Goal: Task Accomplishment & Management: Use online tool/utility

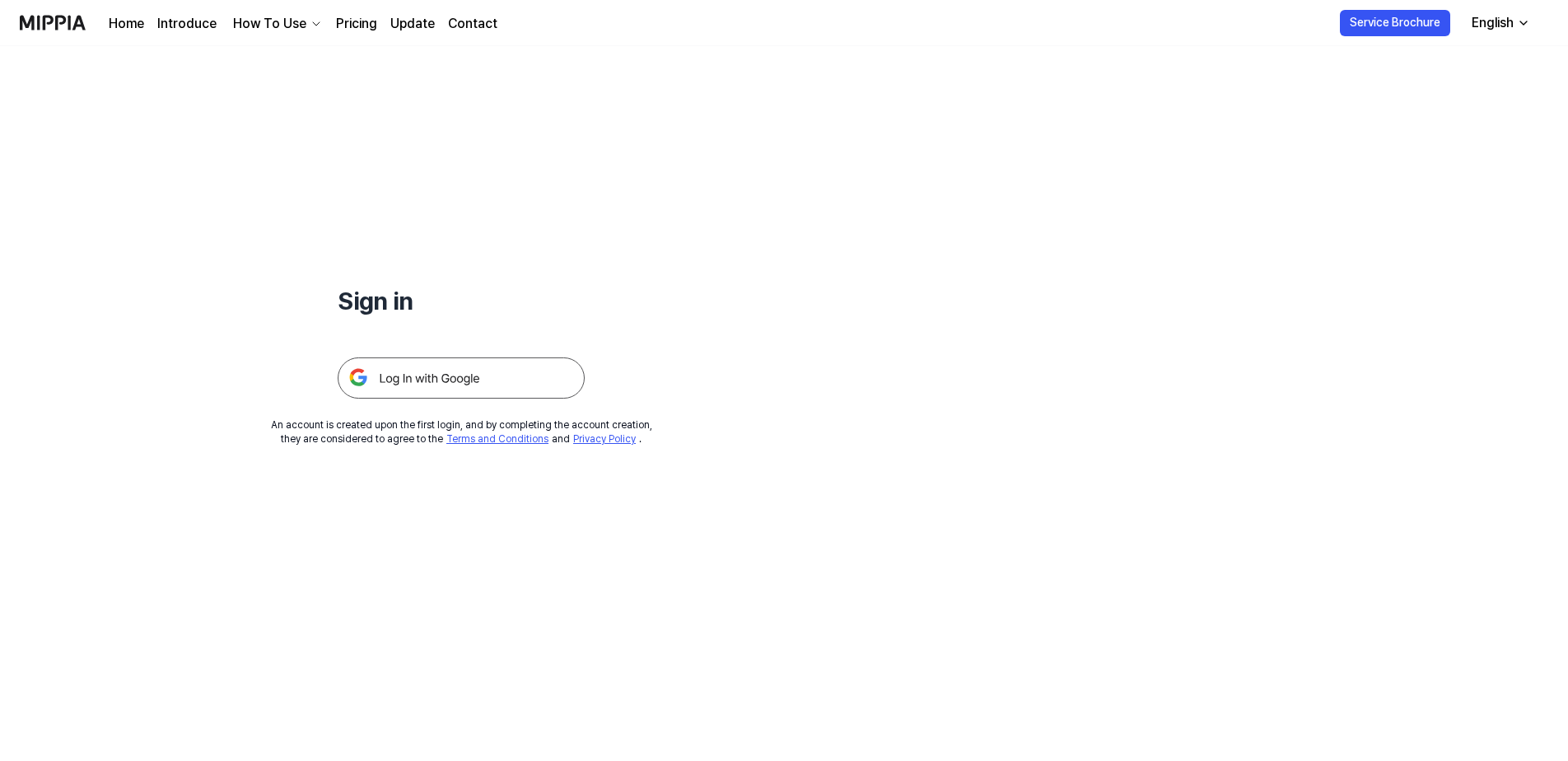
click at [506, 386] on img at bounding box center [461, 377] width 247 height 41
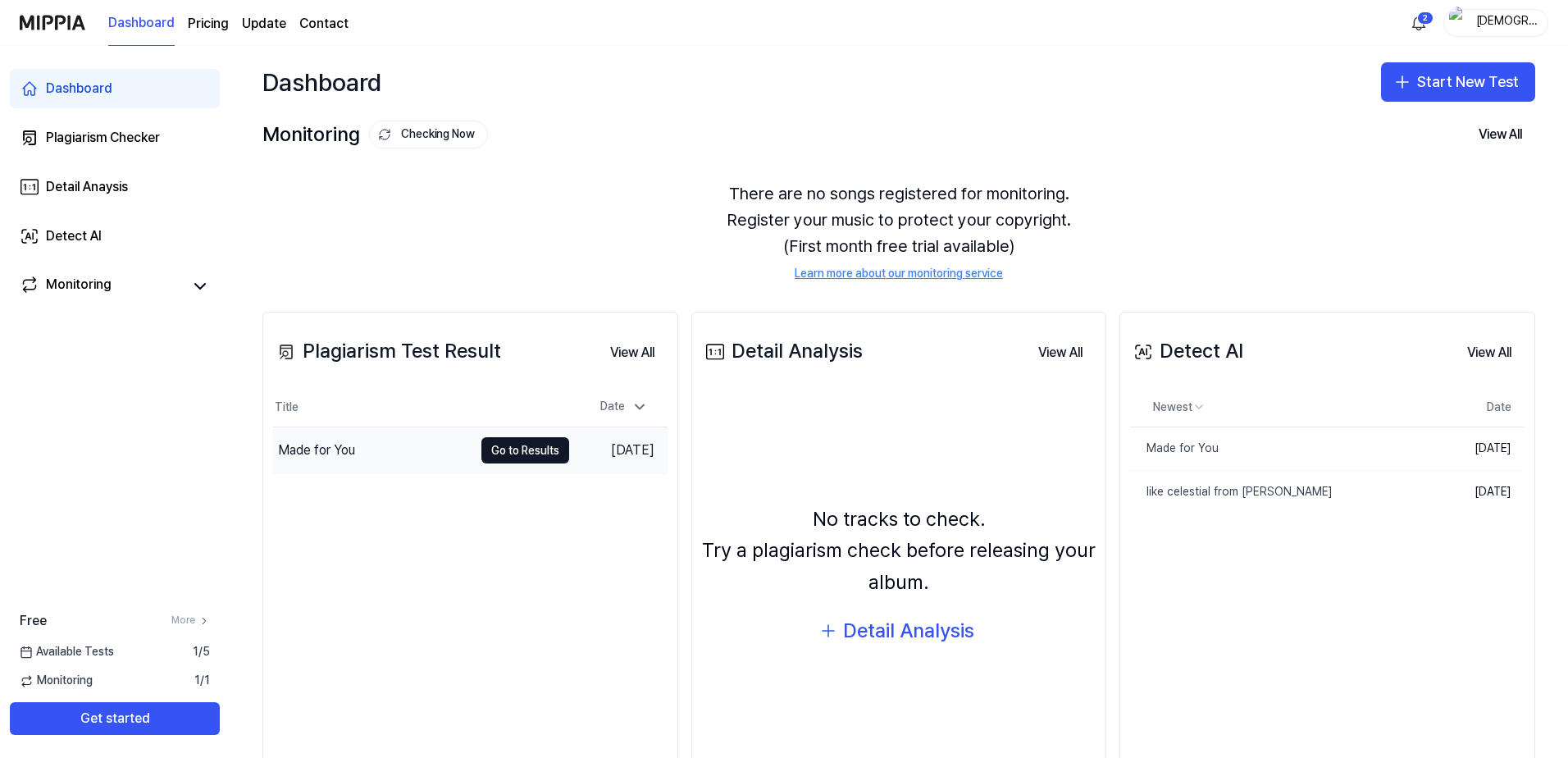
click at [425, 439] on div "Made for You" at bounding box center [373, 450] width 201 height 46
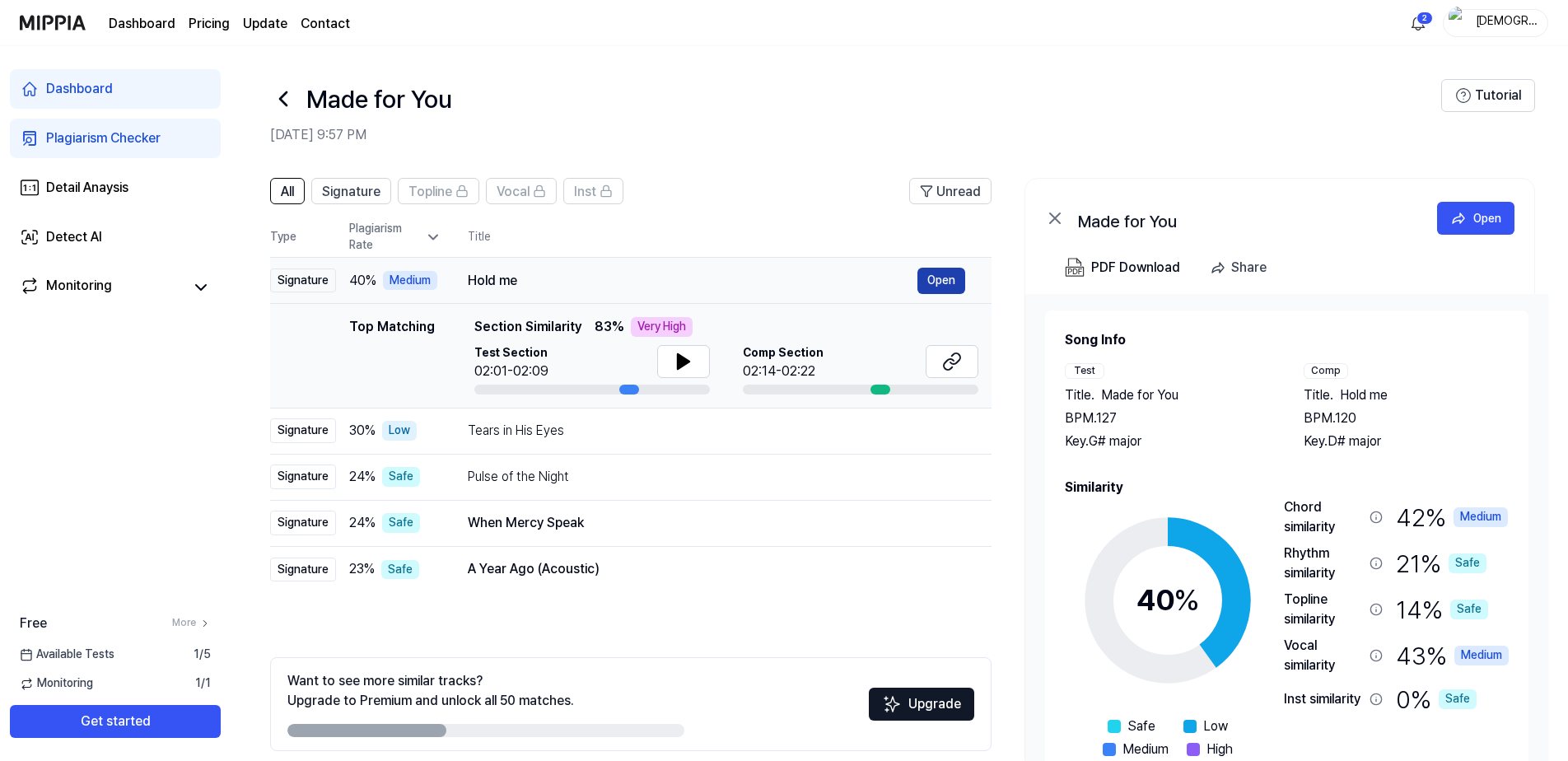
click at [951, 273] on button "Open" at bounding box center [940, 280] width 48 height 26
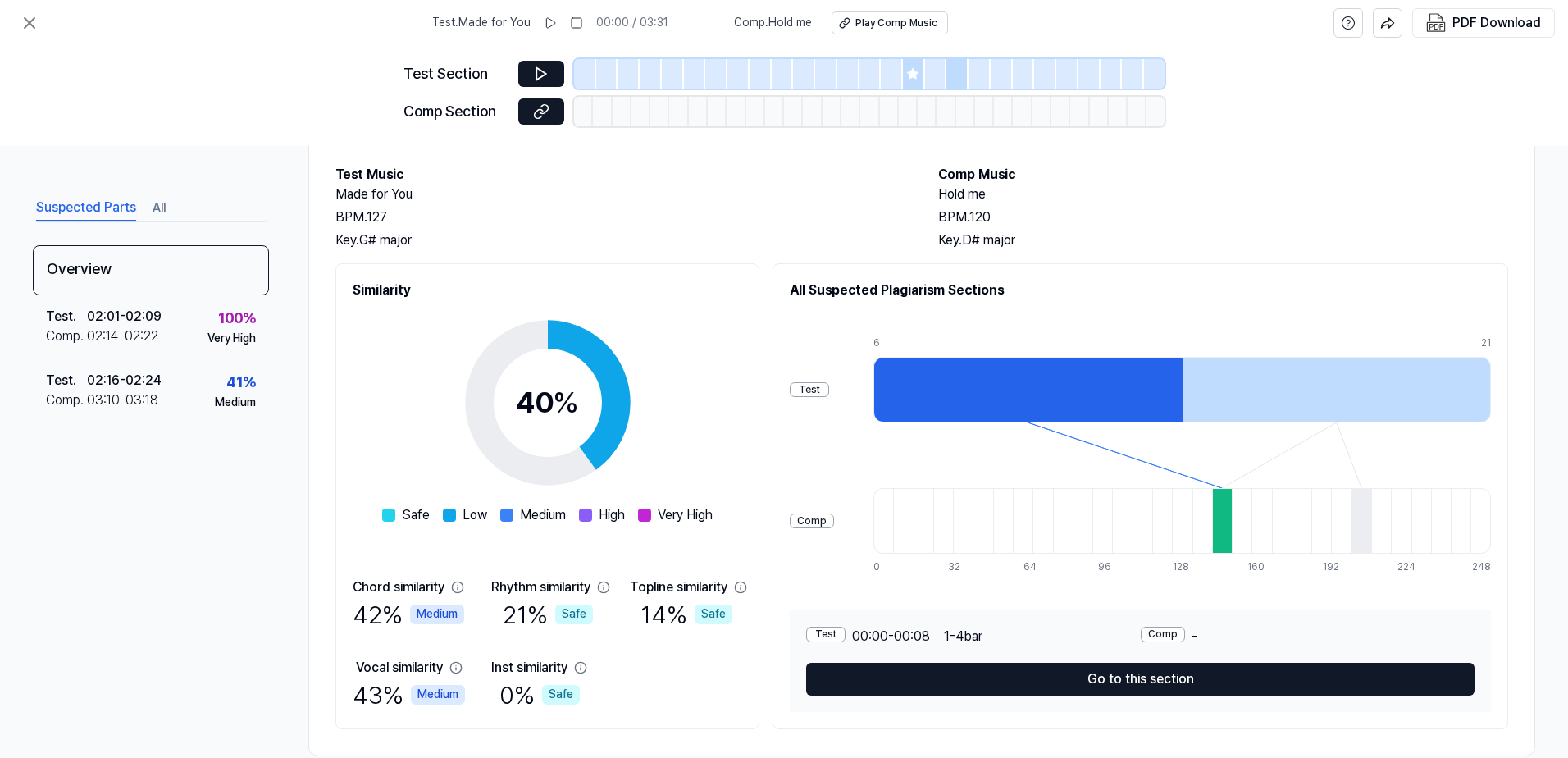
scroll to position [111, 0]
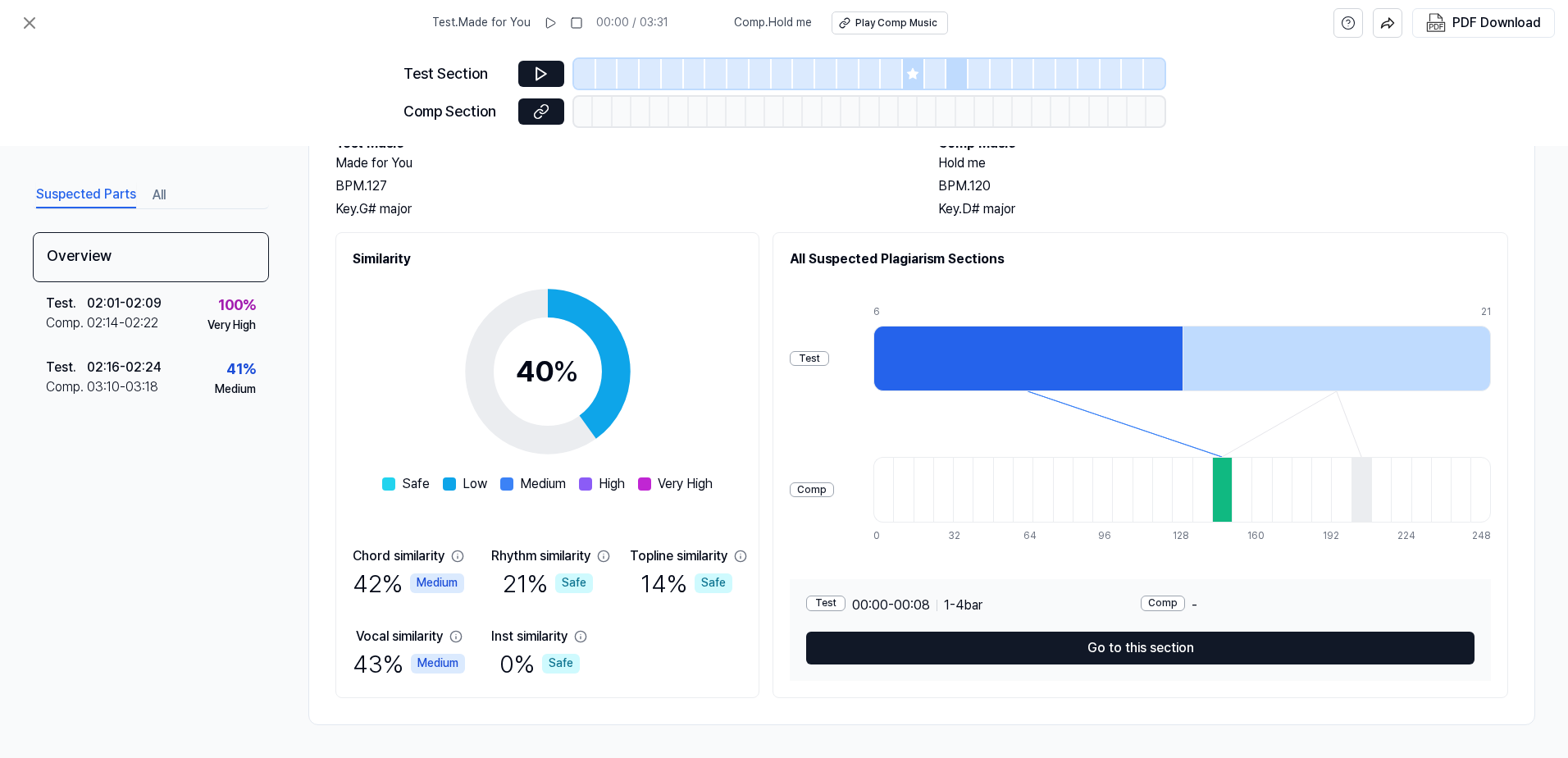
click at [616, 379] on circle at bounding box center [547, 372] width 137 height 137
click at [1146, 365] on div at bounding box center [1028, 358] width 309 height 66
click at [912, 493] on div at bounding box center [903, 490] width 20 height 66
click at [893, 491] on div at bounding box center [883, 490] width 20 height 66
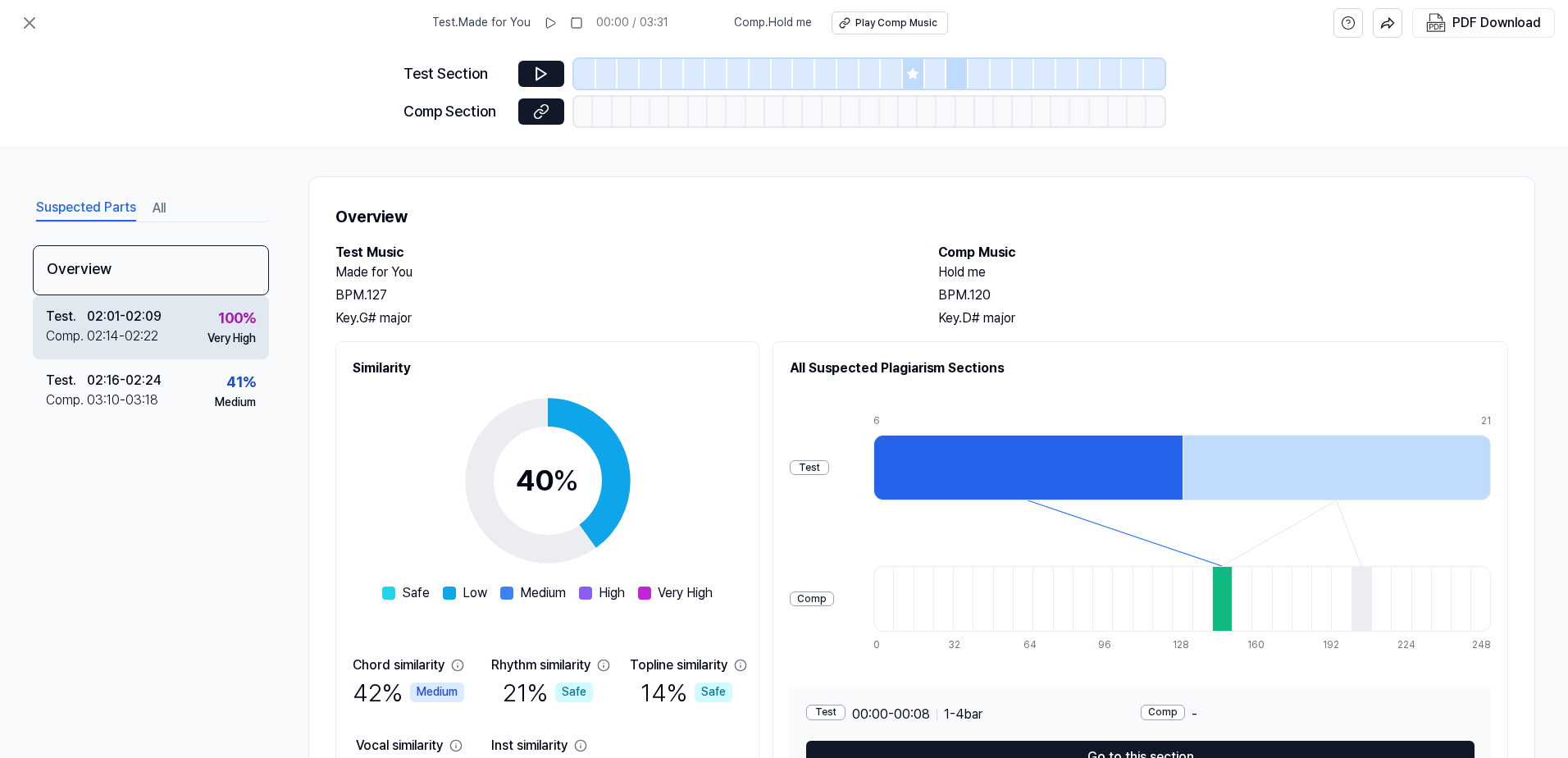
scroll to position [0, 0]
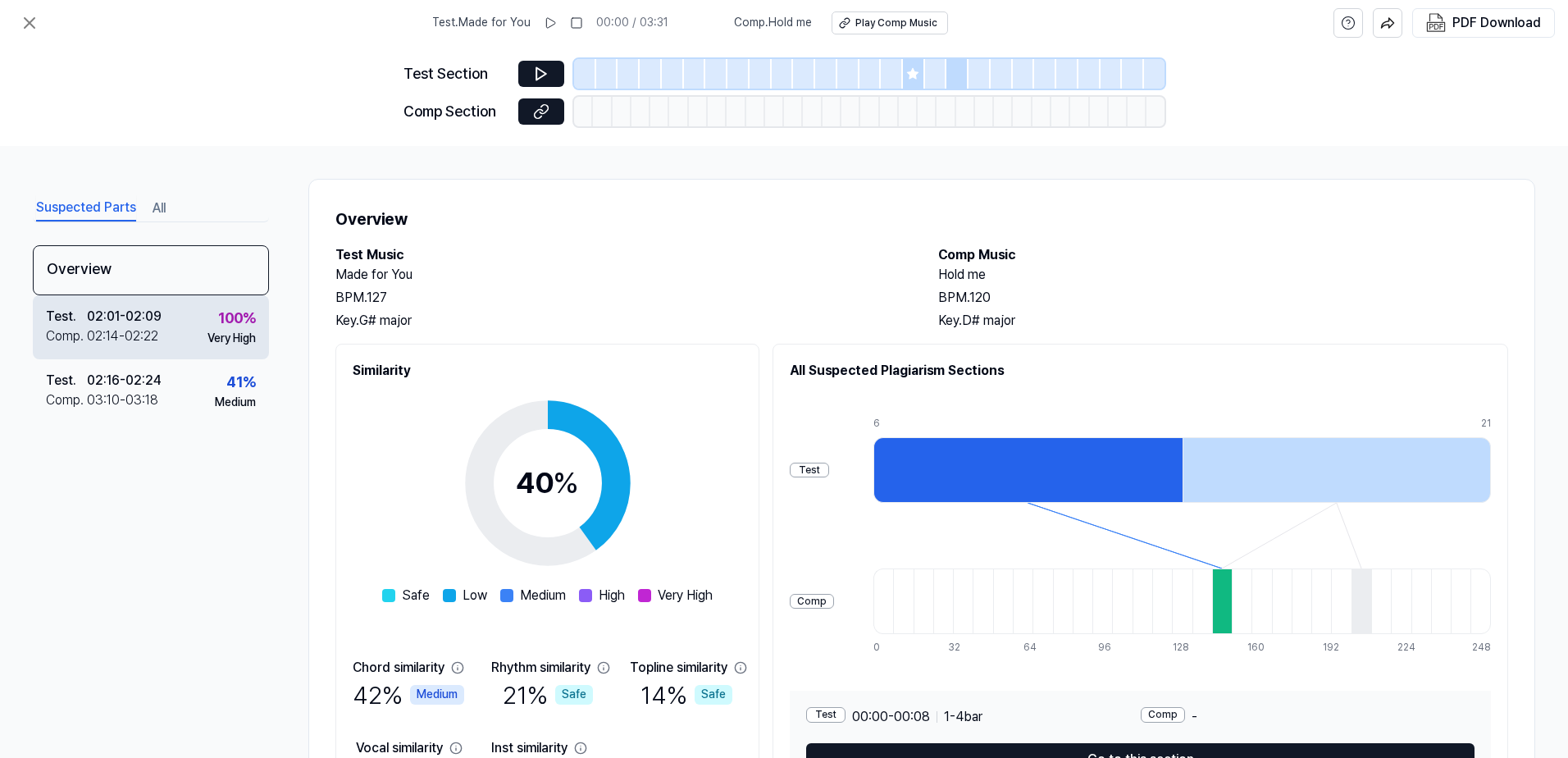
click at [191, 328] on div "Test . 02:01 - 02:09 Comp . 02:14 - 02:22 100 % Very High" at bounding box center [150, 327] width 236 height 64
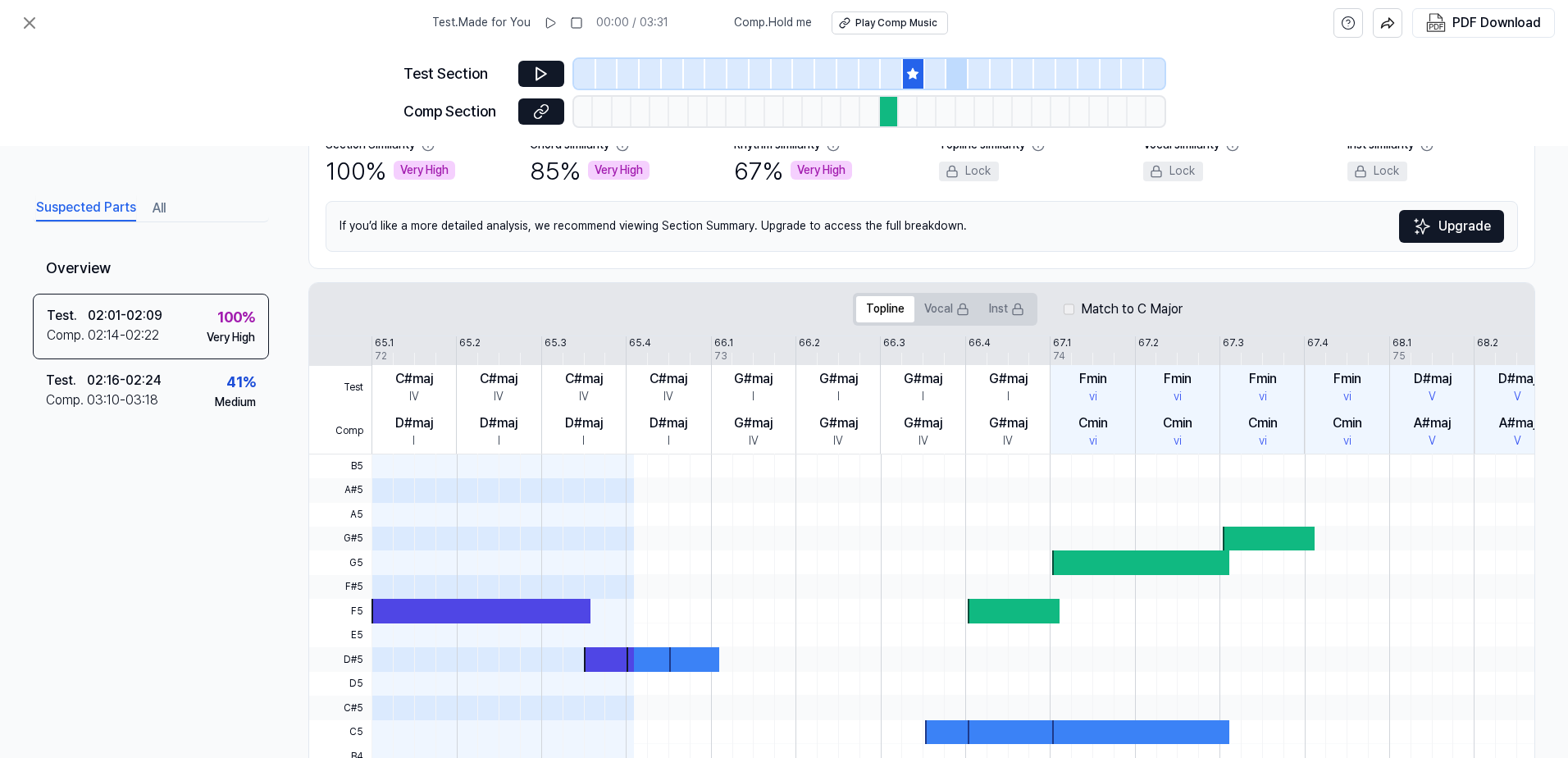
scroll to position [203, 0]
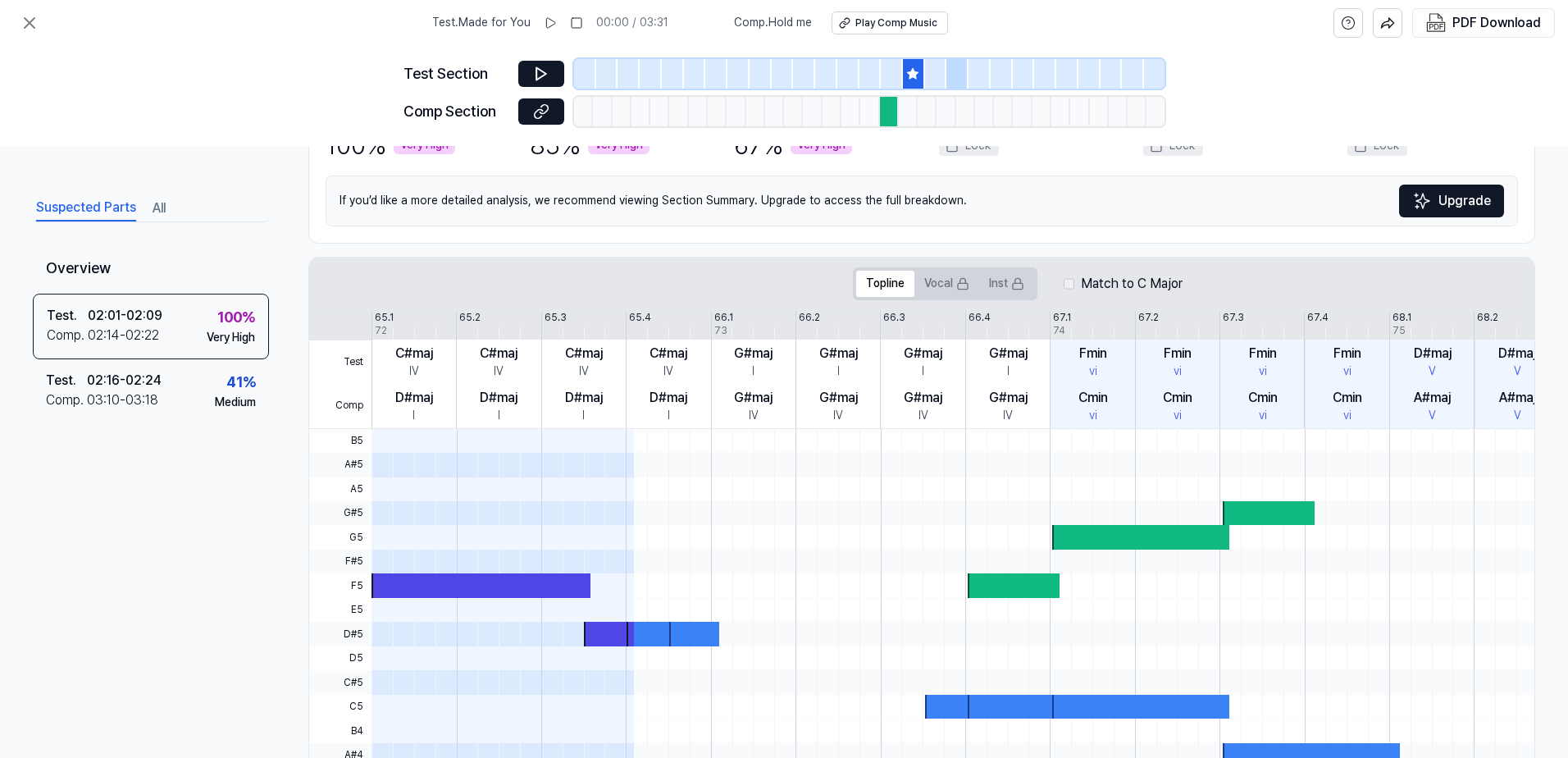
click at [920, 86] on div at bounding box center [914, 73] width 23 height 30
click at [913, 76] on icon at bounding box center [913, 73] width 11 height 11
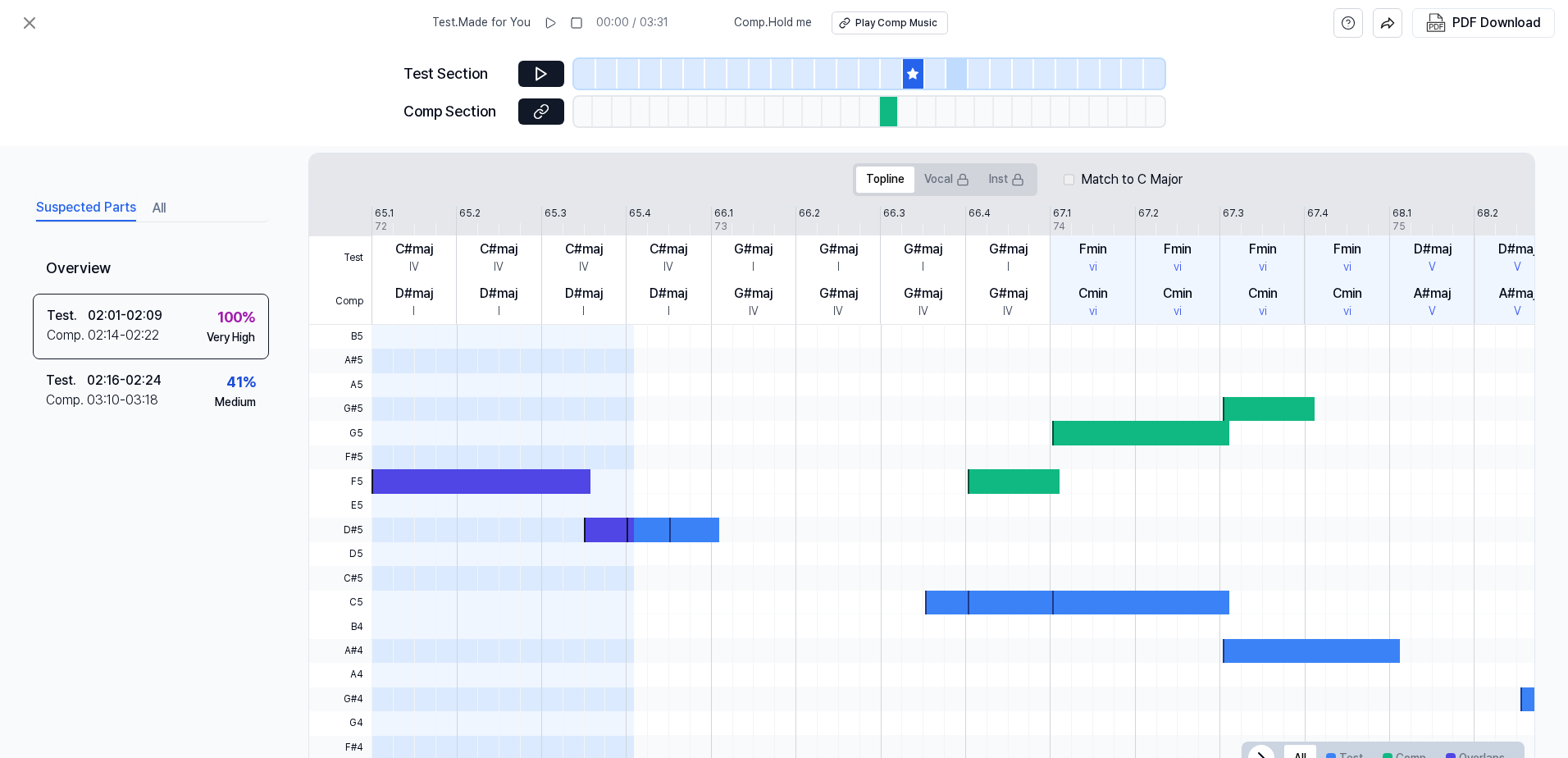
scroll to position [368, 0]
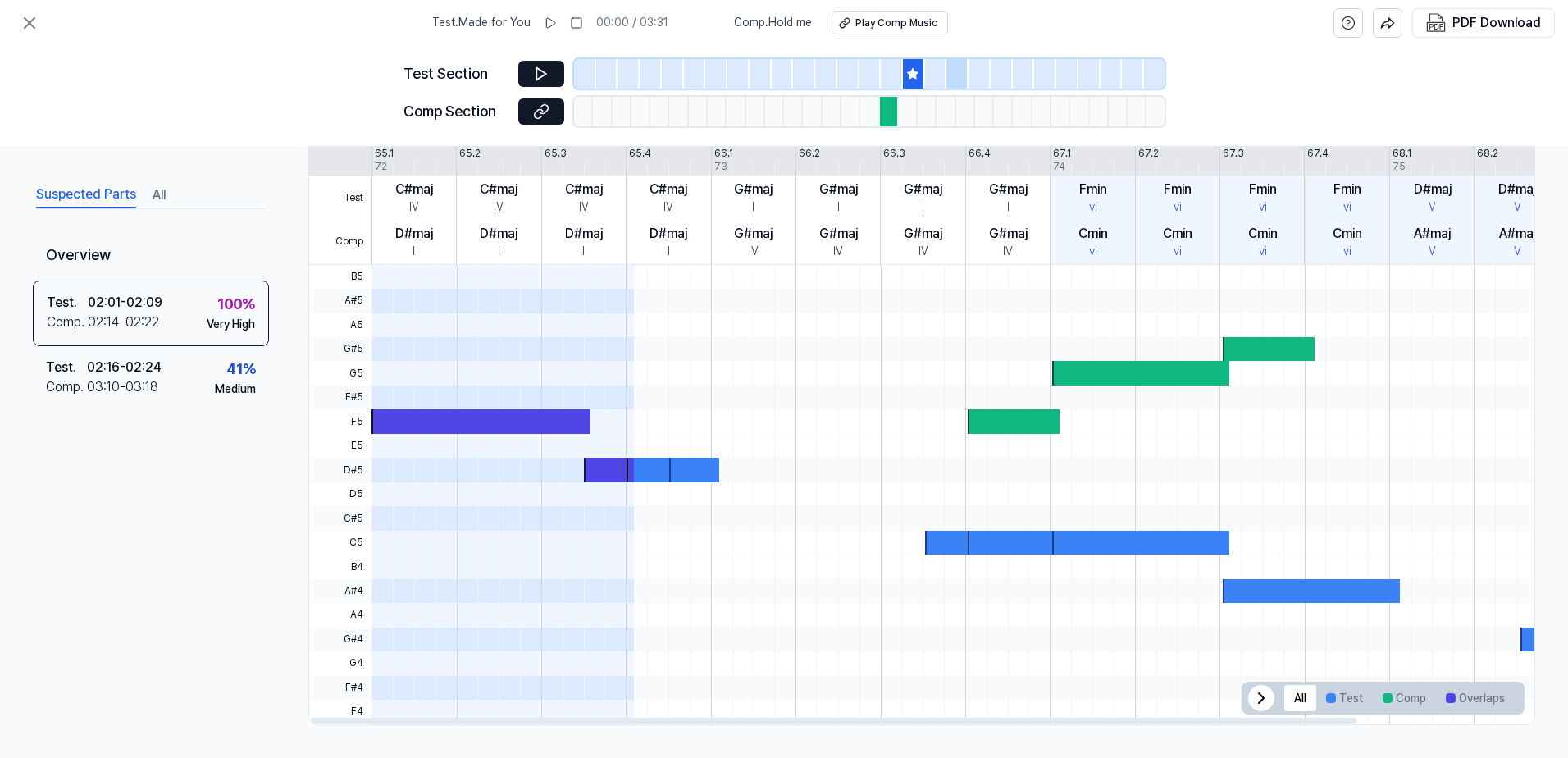
click at [1242, 715] on div at bounding box center [1049, 711] width 1355 height 23
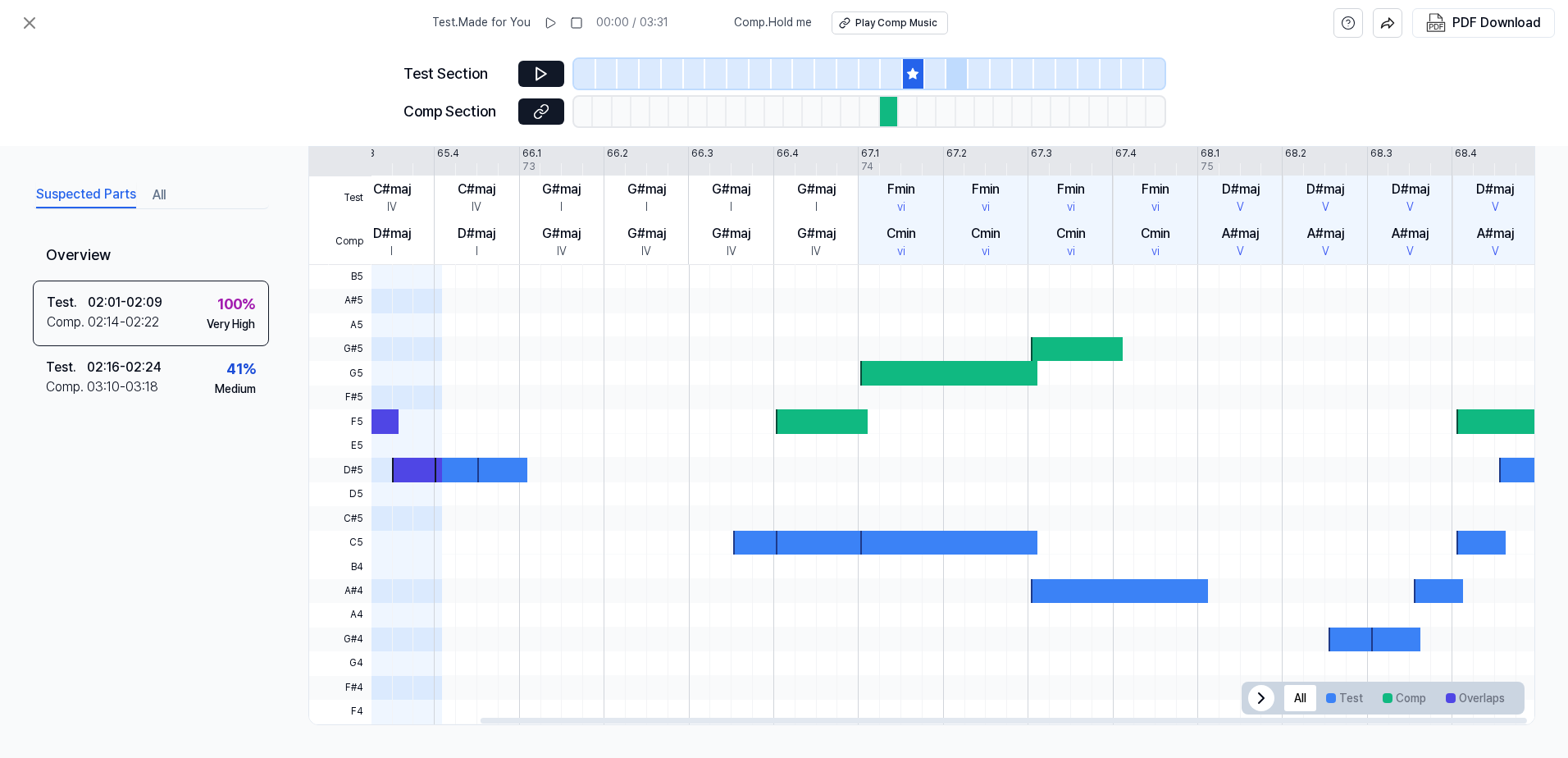
drag, startPoint x: 1271, startPoint y: 716, endPoint x: 1312, endPoint y: 716, distance: 41.0
click at [1312, 716] on div at bounding box center [921, 720] width 1225 height 8
click at [912, 81] on div at bounding box center [914, 73] width 23 height 30
click at [502, 73] on div "Test Section" at bounding box center [456, 74] width 105 height 23
click at [532, 71] on button at bounding box center [541, 73] width 46 height 26
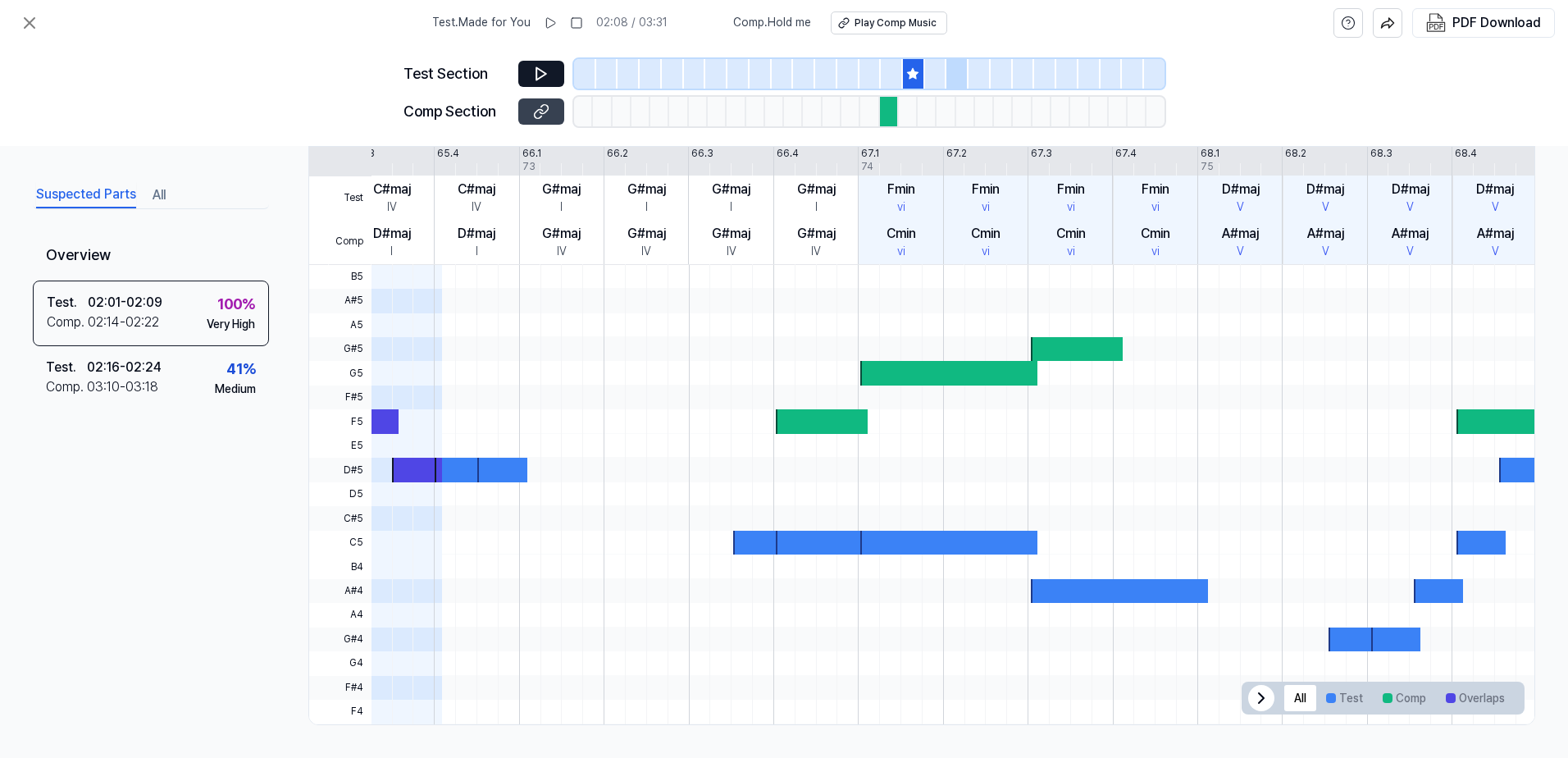
click at [541, 117] on icon at bounding box center [541, 111] width 16 height 16
